Goal: Information Seeking & Learning: Learn about a topic

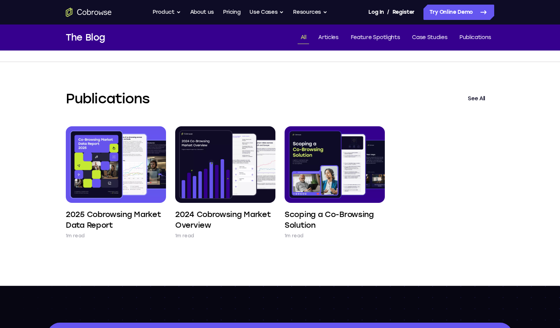
scroll to position [921, 0]
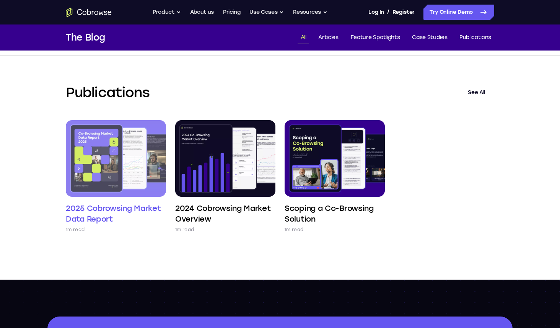
click at [111, 158] on img at bounding box center [116, 158] width 100 height 77
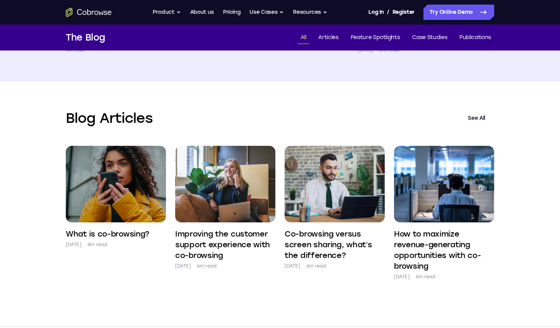
scroll to position [0, 0]
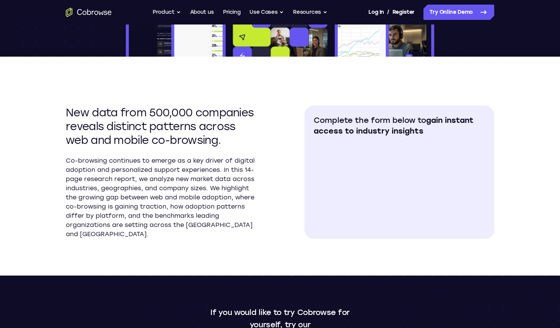
scroll to position [229, 0]
